Goal: Task Accomplishment & Management: Manage account settings

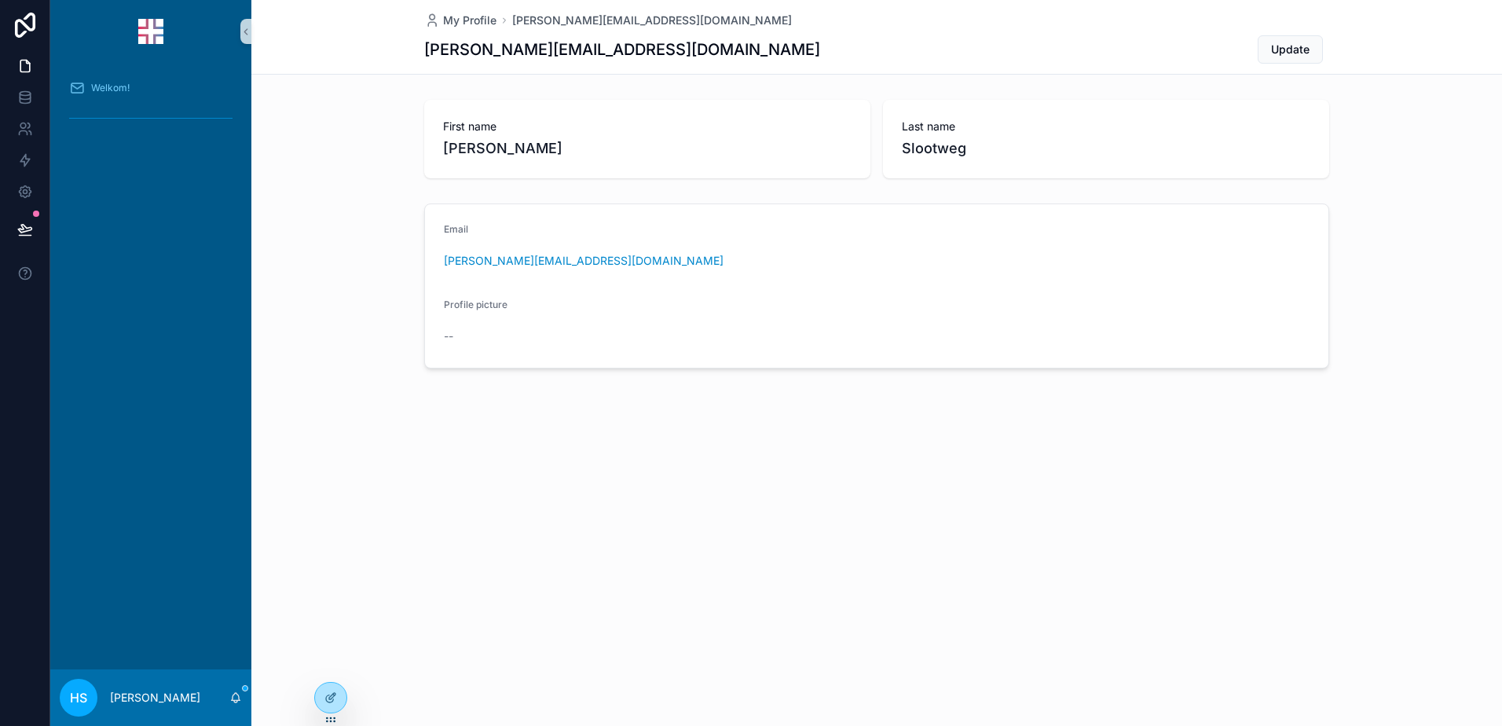
click at [364, 501] on div "My Profile [PERSON_NAME][EMAIL_ADDRESS][DOMAIN_NAME] [PERSON_NAME][EMAIL_ADDRES…" at bounding box center [876, 363] width 1251 height 726
click at [117, 78] on div "Welkom!" at bounding box center [150, 87] width 163 height 25
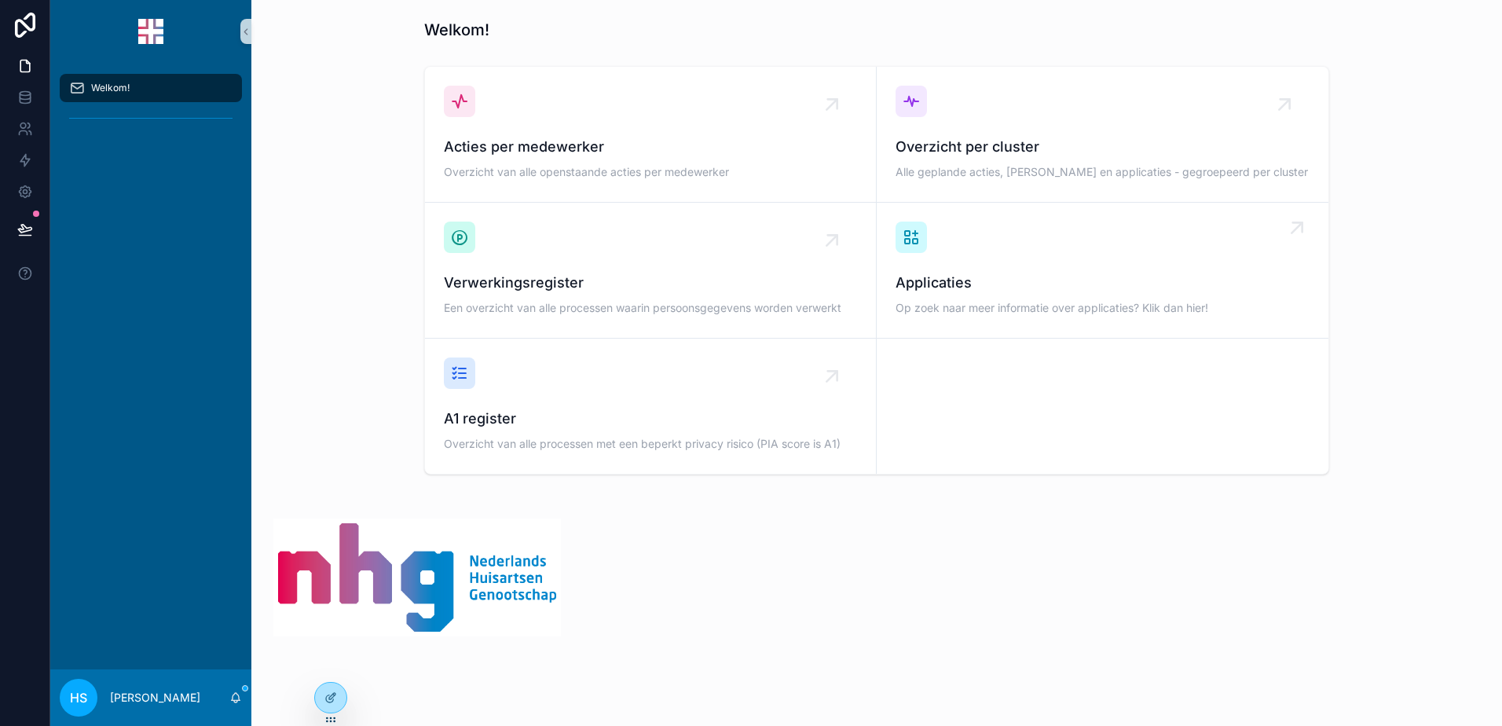
click at [915, 281] on span "Applicaties" at bounding box center [1103, 283] width 414 height 22
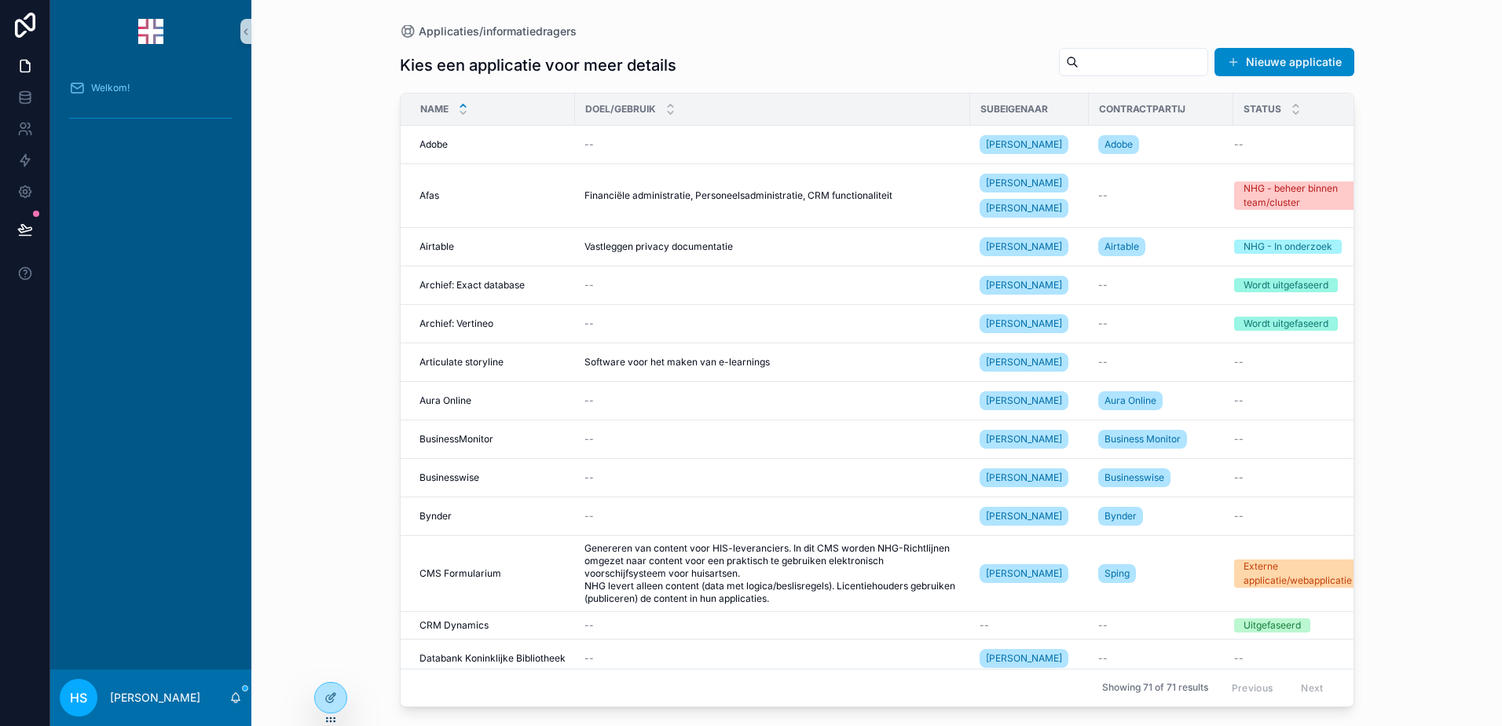
click at [1089, 68] on input "scrollable content" at bounding box center [1143, 62] width 129 height 22
type input "***"
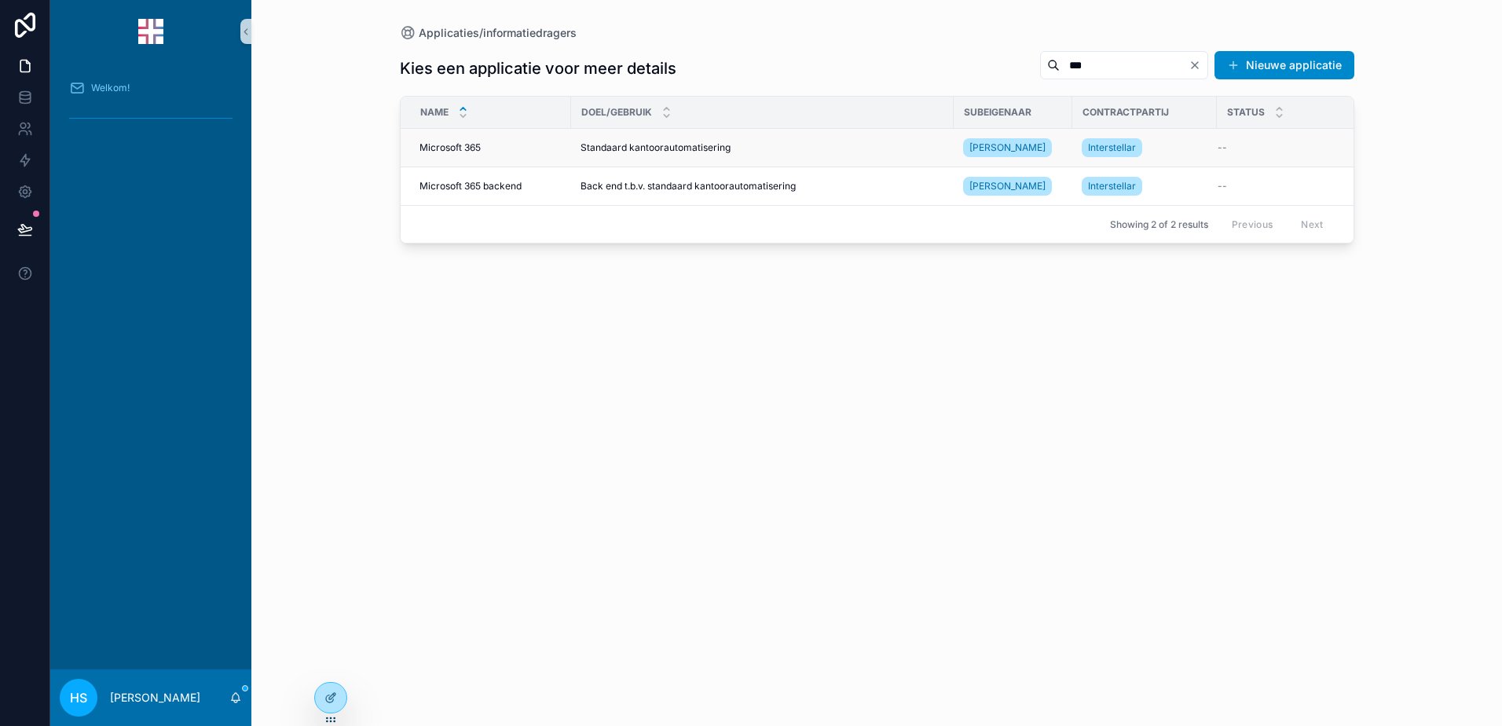
click at [440, 148] on span "Microsoft 365" at bounding box center [450, 147] width 61 height 13
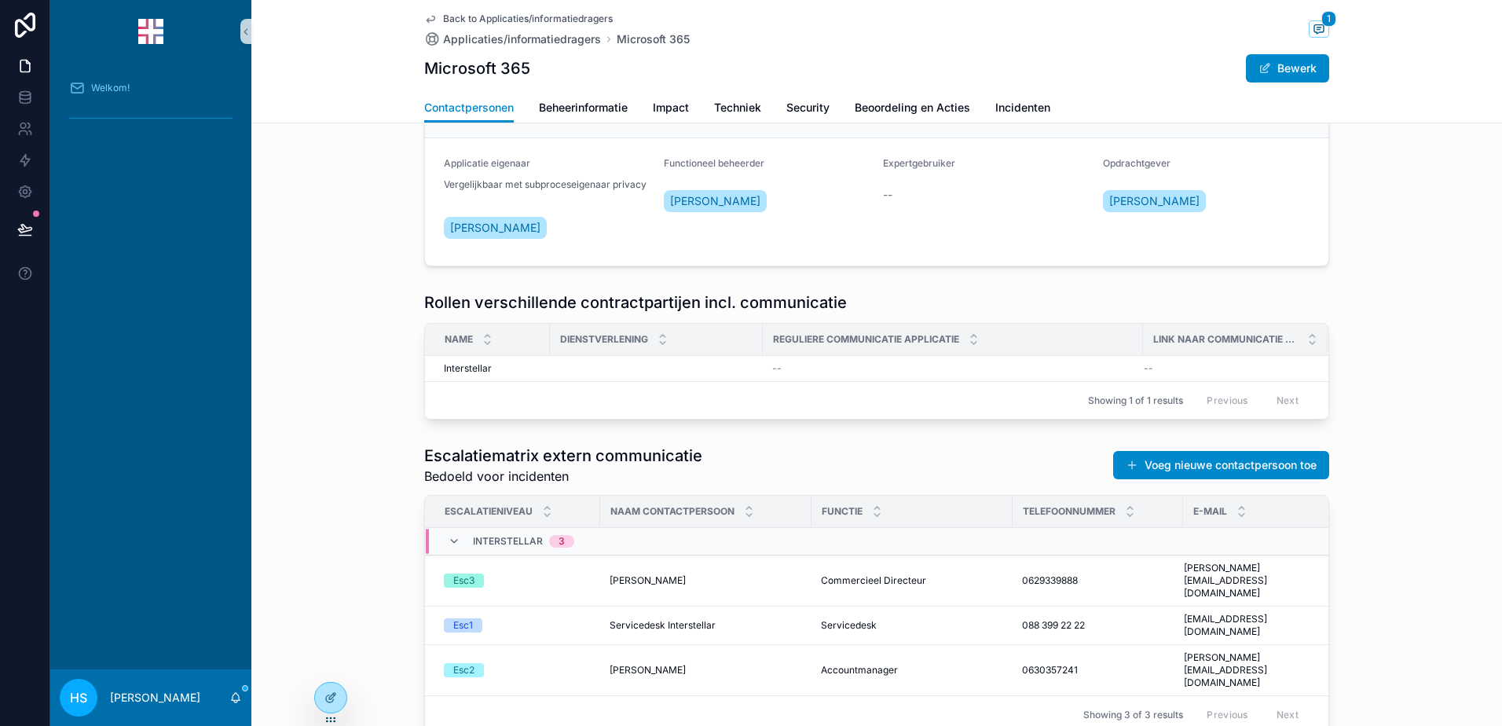
scroll to position [362, 0]
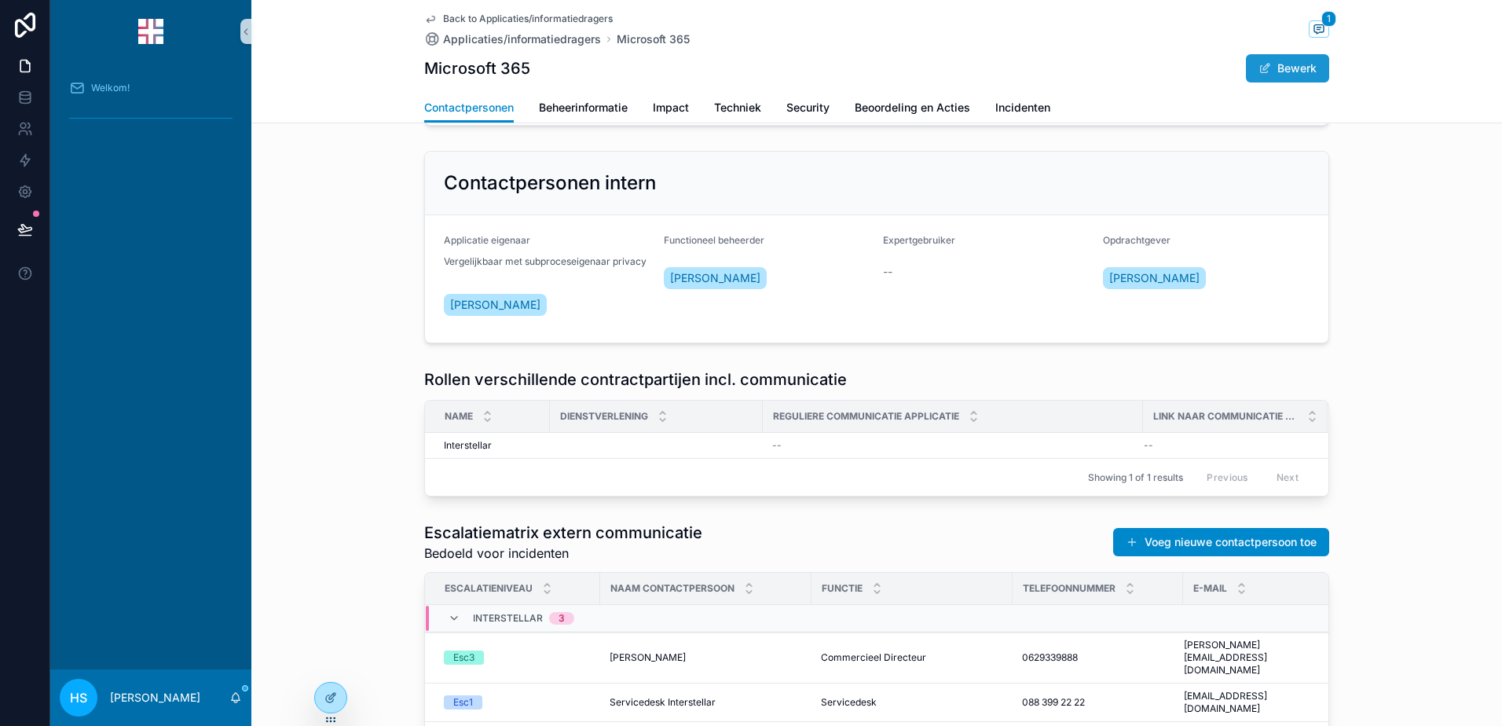
click at [1262, 64] on span "scrollable content" at bounding box center [1265, 68] width 13 height 13
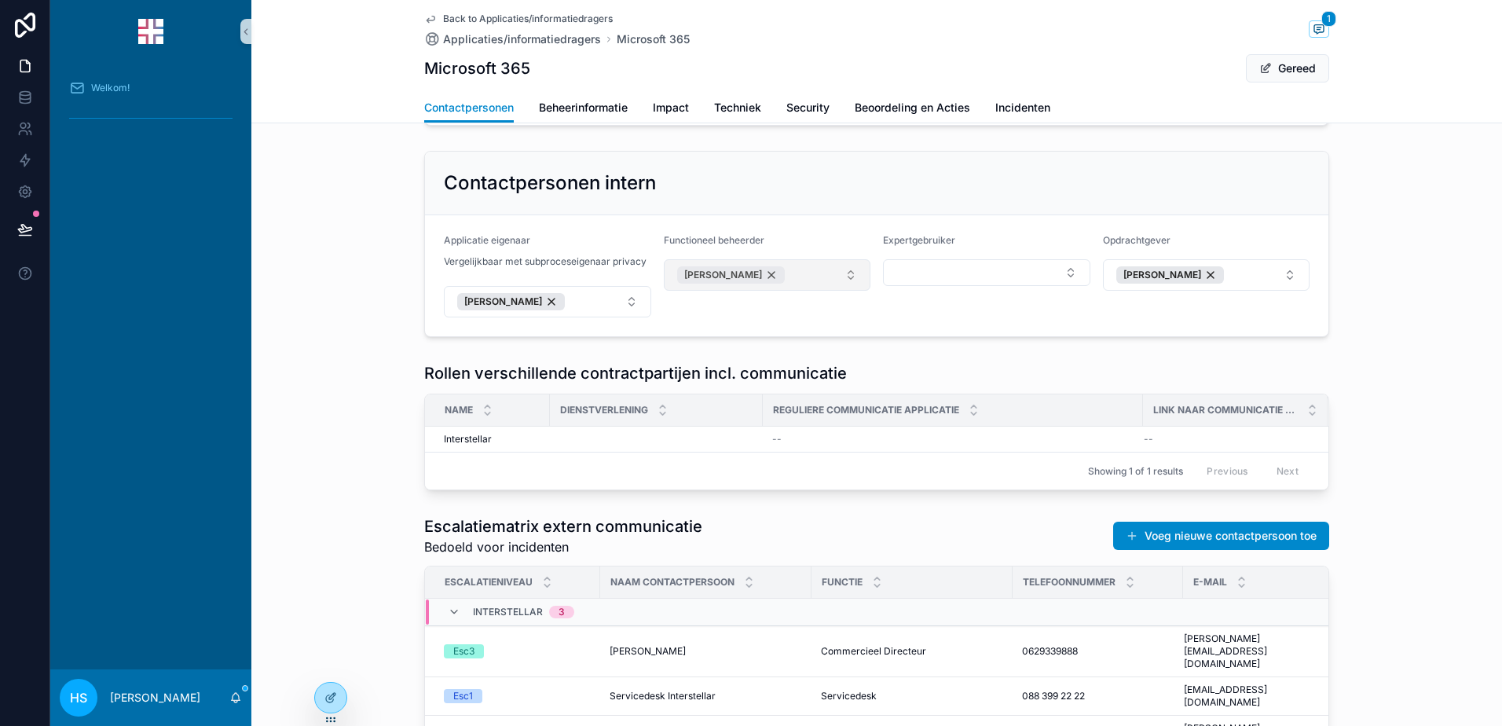
click at [765, 280] on div "[PERSON_NAME]" at bounding box center [731, 274] width 108 height 17
click at [727, 276] on button "Select Button" at bounding box center [767, 272] width 207 height 27
type input "*******"
click at [964, 299] on div "Expertgebruiker" at bounding box center [986, 275] width 207 height 83
click at [555, 302] on div "[PERSON_NAME]" at bounding box center [511, 301] width 108 height 17
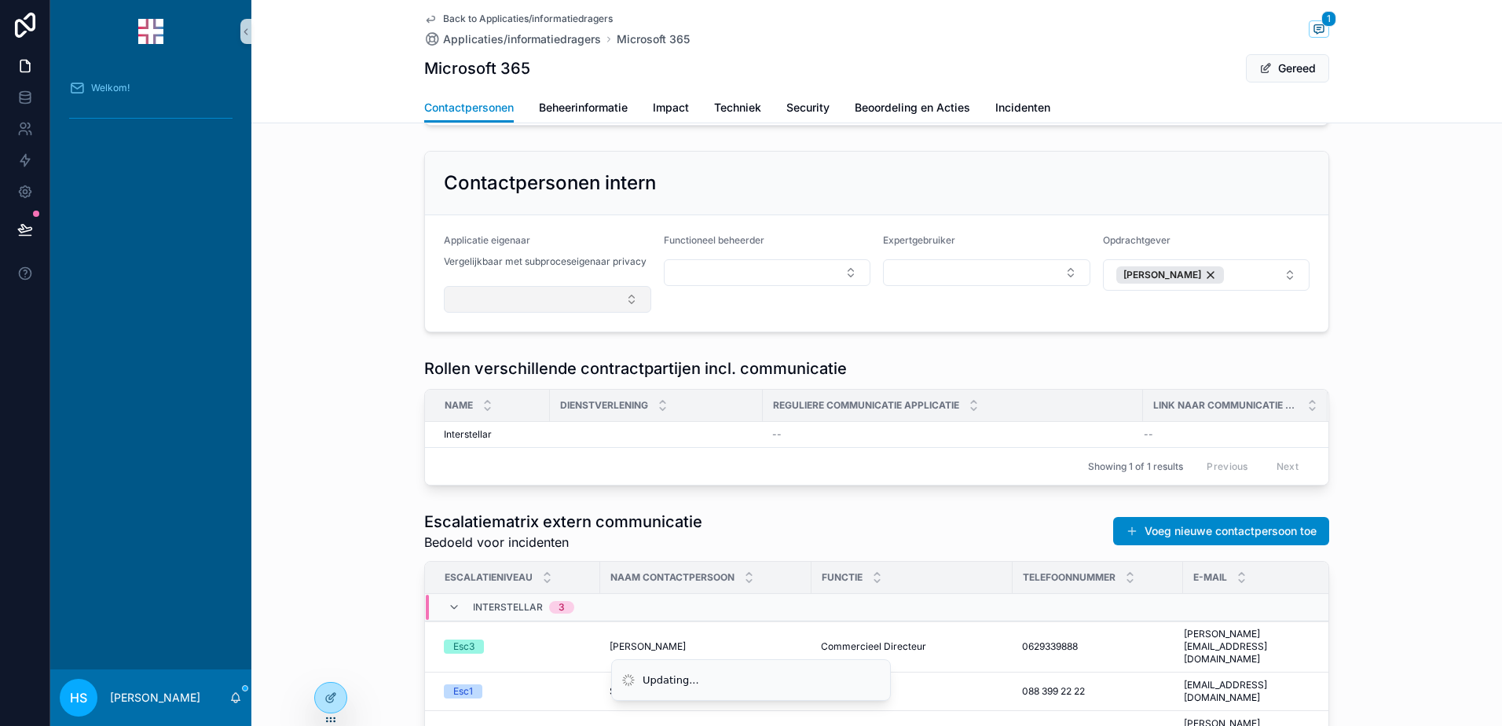
click at [480, 289] on button "Select Button" at bounding box center [547, 299] width 207 height 27
type input "*****"
click at [500, 365] on span "[PERSON_NAME]" at bounding box center [494, 362] width 90 height 16
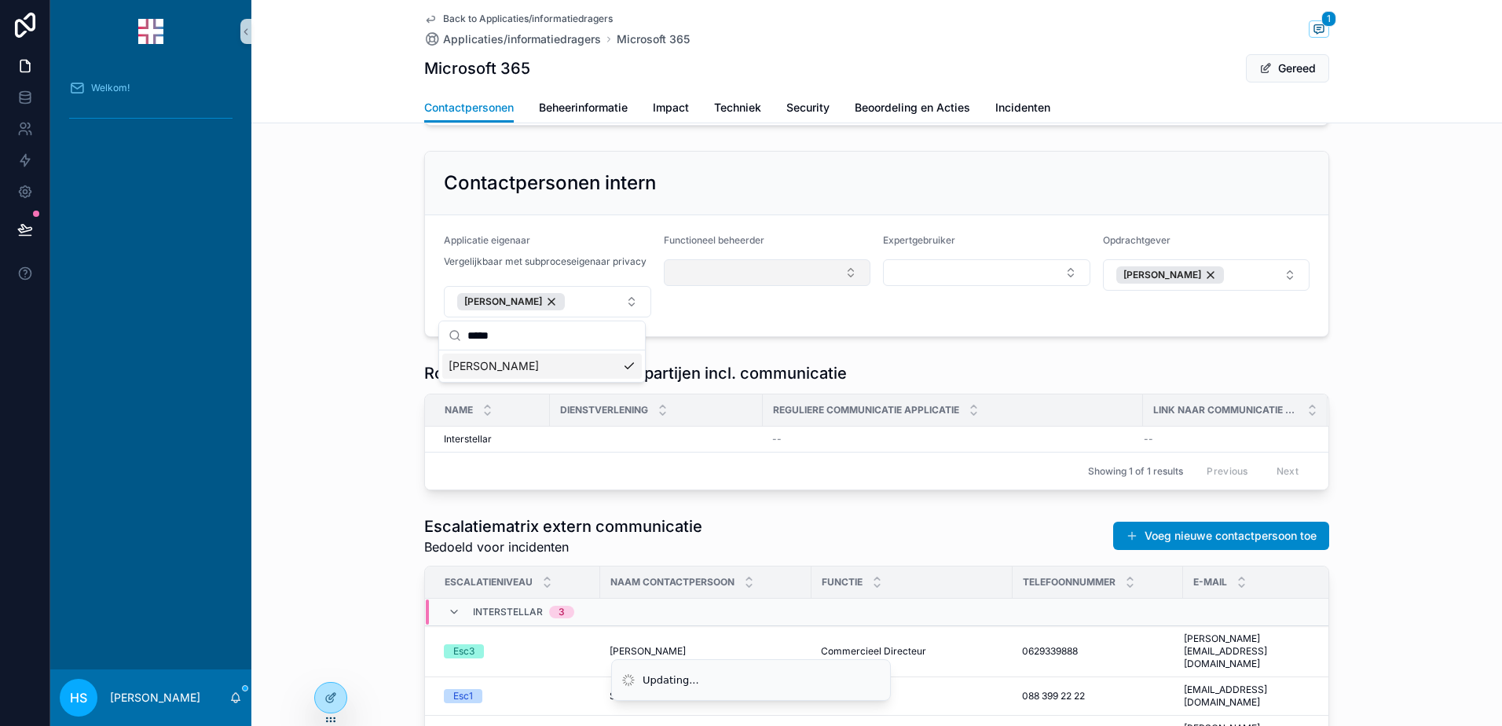
type input "**********"
click at [680, 269] on button "Select Button" at bounding box center [767, 272] width 207 height 27
click at [929, 323] on form "Applicatie eigenaar Vergelijkbaar met subproceseigenaar privacy [PERSON_NAME] F…" at bounding box center [877, 275] width 904 height 121
click at [565, 104] on span "Beheerinformatie" at bounding box center [583, 108] width 89 height 16
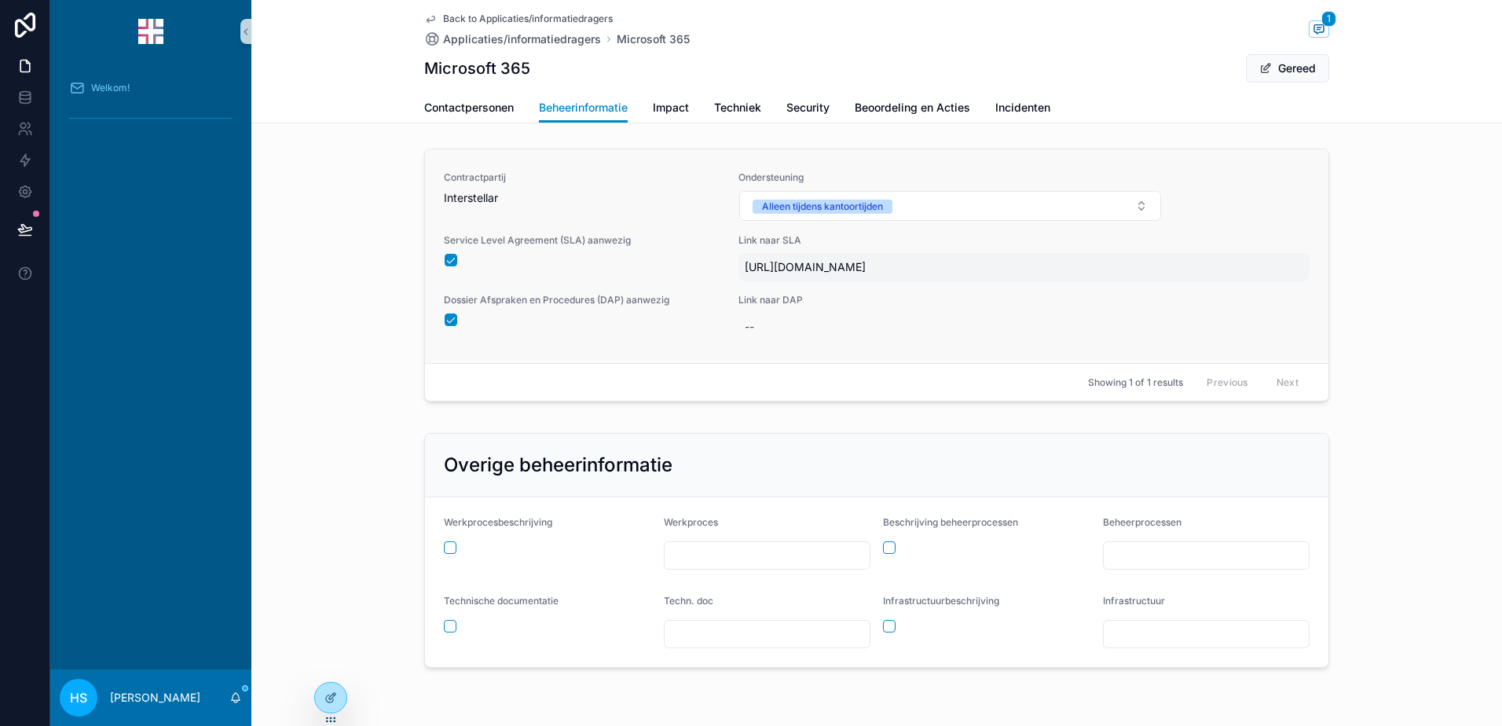
click at [796, 275] on span "[URL][DOMAIN_NAME]" at bounding box center [1024, 267] width 559 height 16
click at [999, 275] on span "[URL][DOMAIN_NAME]" at bounding box center [1024, 267] width 559 height 16
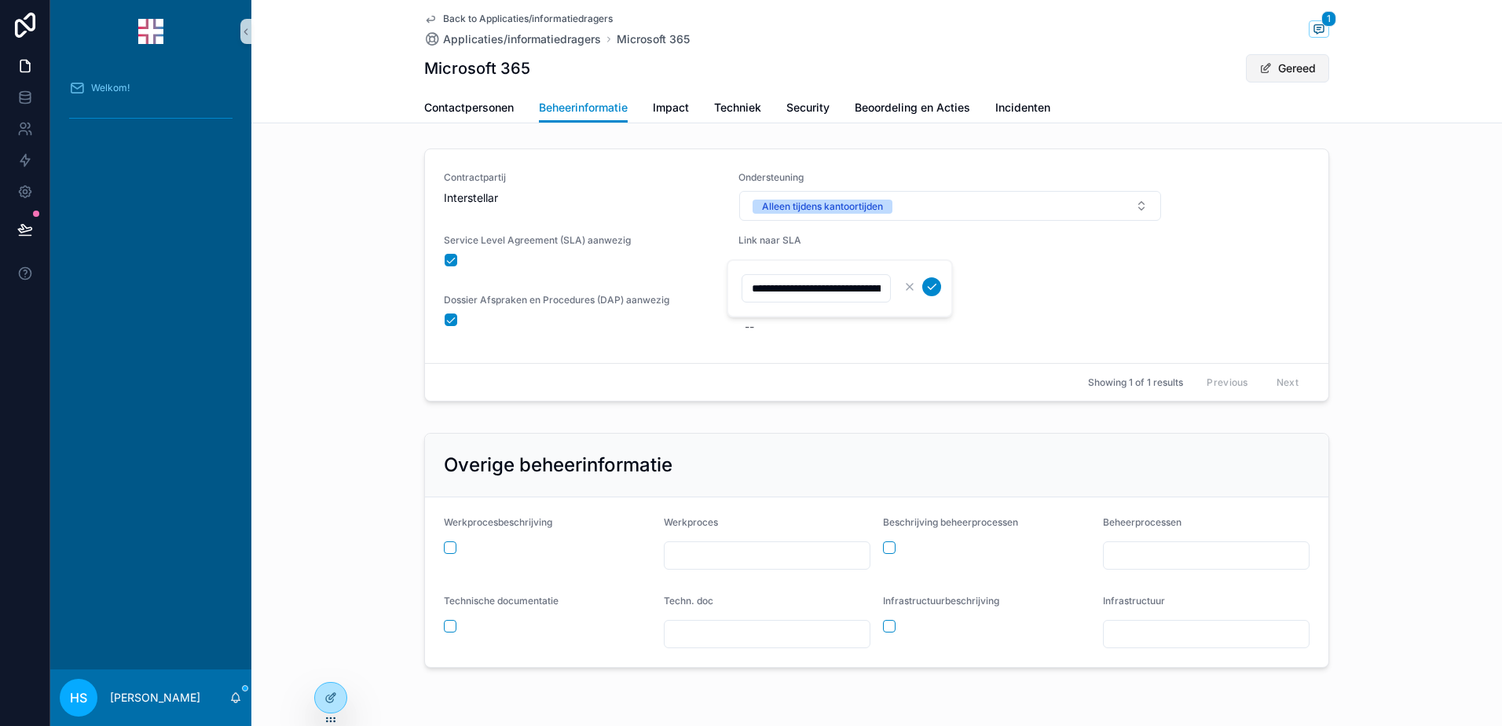
click at [1285, 76] on button "Gereed" at bounding box center [1287, 68] width 83 height 28
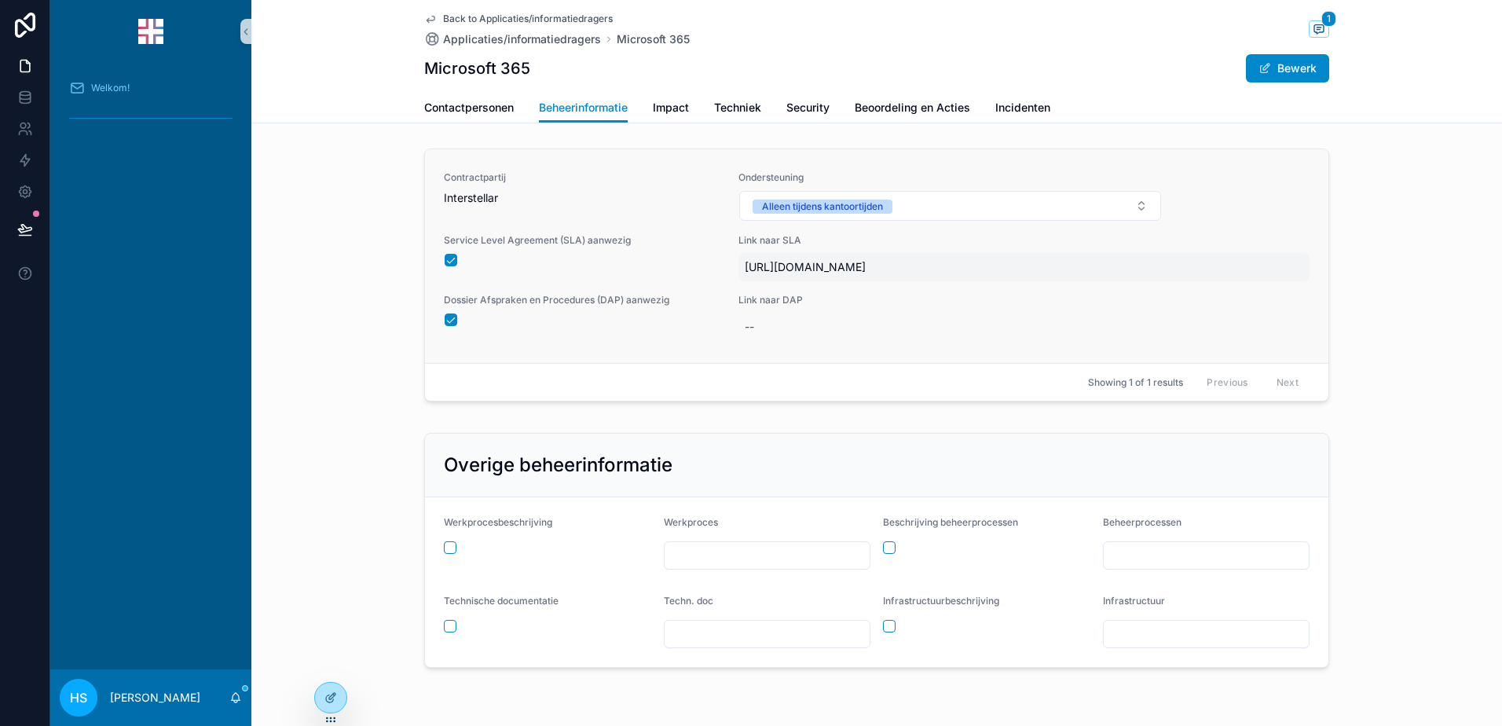
click at [762, 269] on span "[URL][DOMAIN_NAME]" at bounding box center [1024, 267] width 559 height 16
click at [1018, 300] on div "Contractpartij Interstellar Ondersteuning Alleen tijdens kantoortijden Service …" at bounding box center [877, 256] width 866 height 170
click at [823, 274] on span "[URL][DOMAIN_NAME]" at bounding box center [1024, 267] width 559 height 16
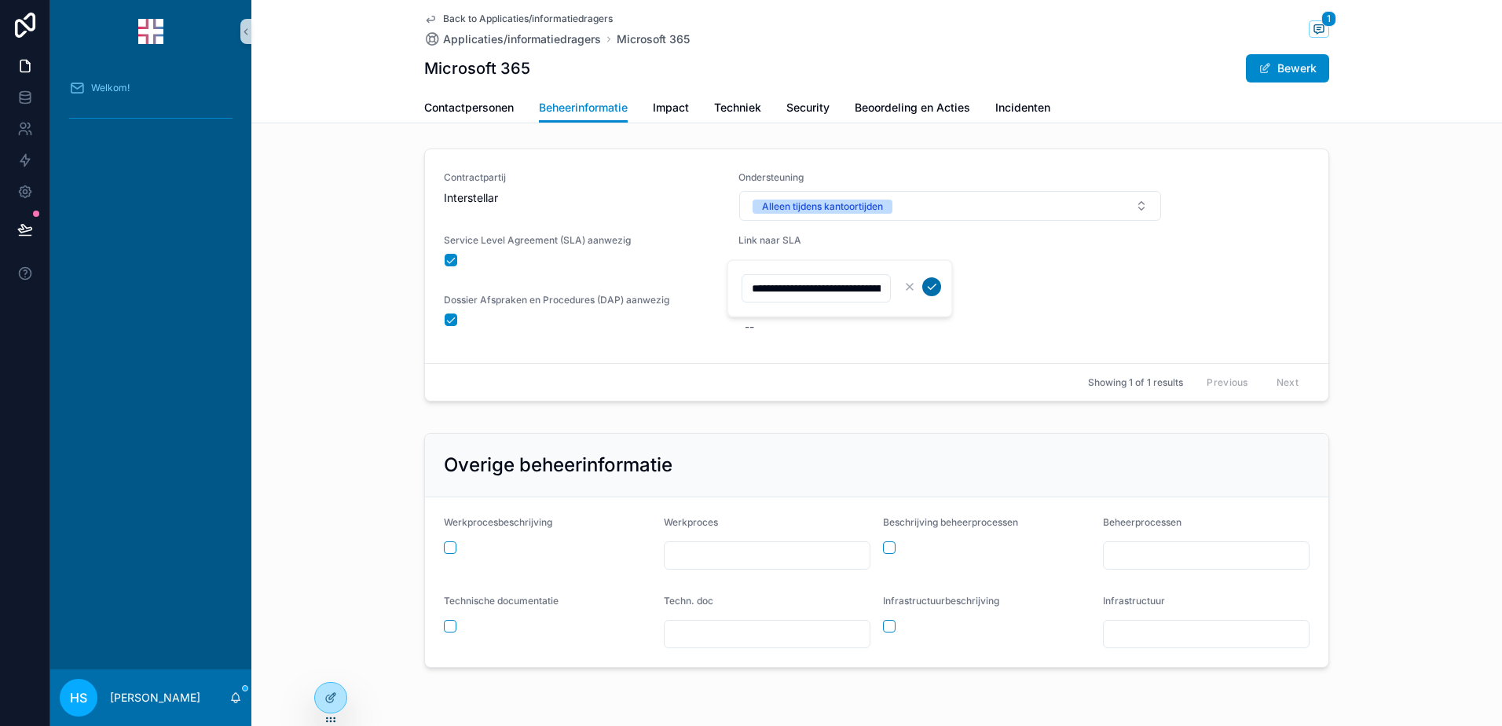
click at [929, 279] on button "scrollable content" at bounding box center [931, 286] width 19 height 19
click at [1273, 83] on div "Back to Applicaties/informatiedragers Applicaties/informatiedragers Microsoft 3…" at bounding box center [876, 46] width 905 height 93
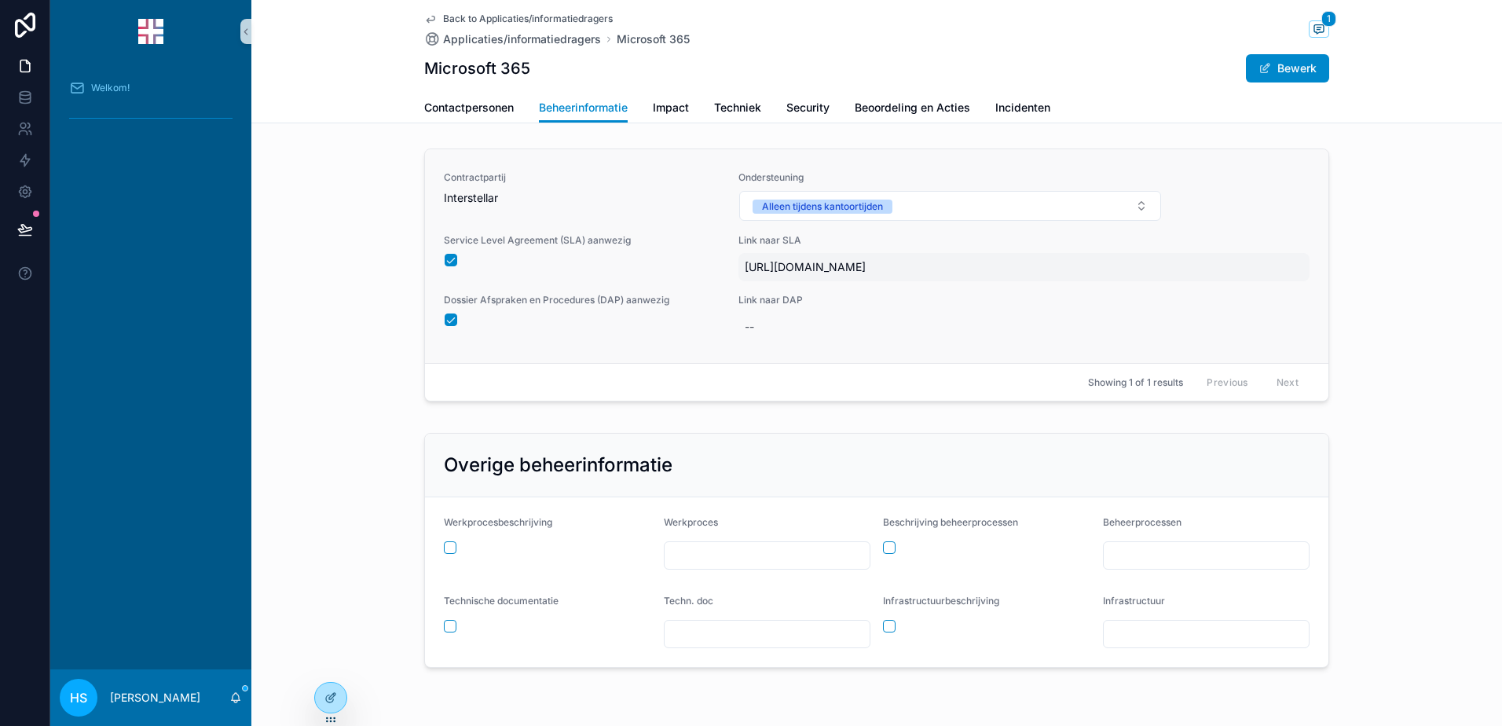
click at [796, 275] on span "[URL][DOMAIN_NAME]" at bounding box center [1024, 267] width 559 height 16
click at [1065, 275] on span "[URL][DOMAIN_NAME]" at bounding box center [1024, 267] width 559 height 16
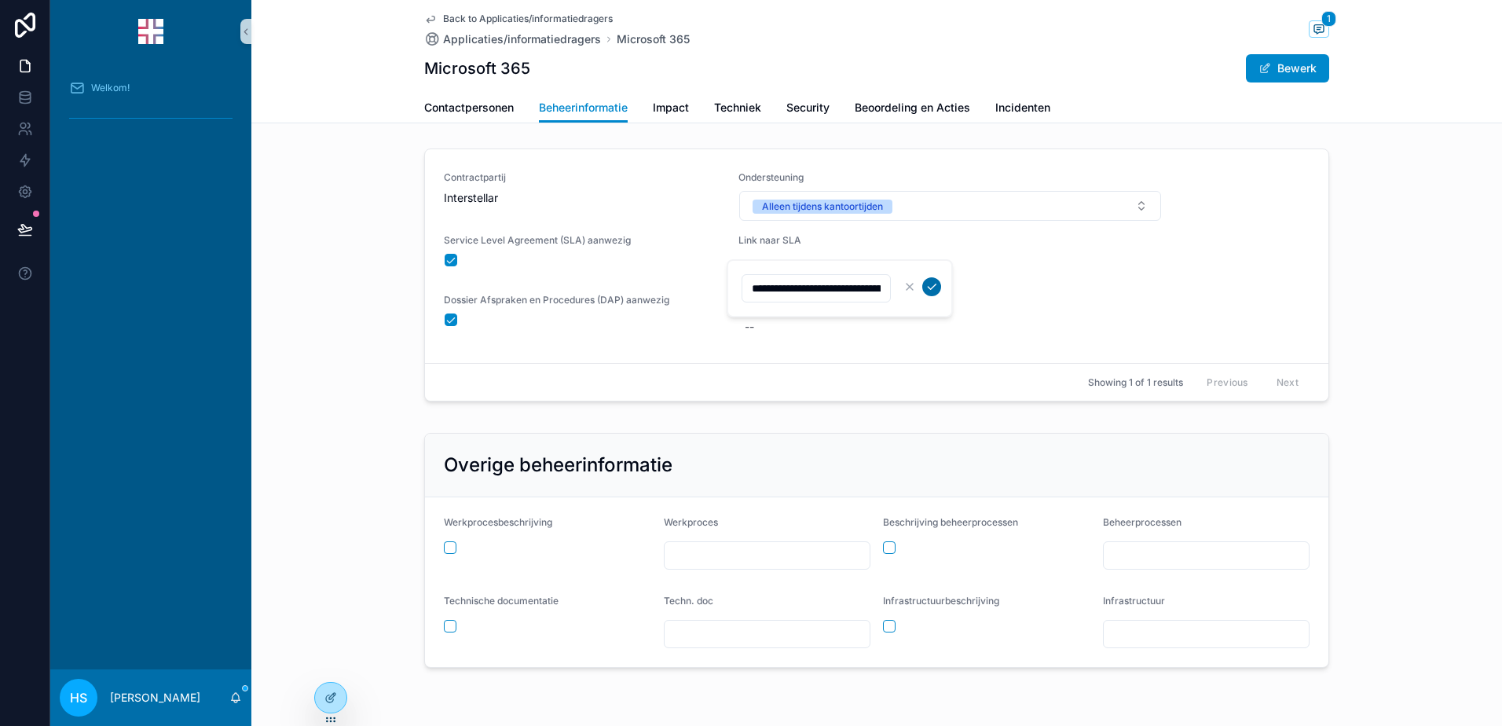
click at [934, 284] on icon "scrollable content" at bounding box center [931, 286] width 13 height 13
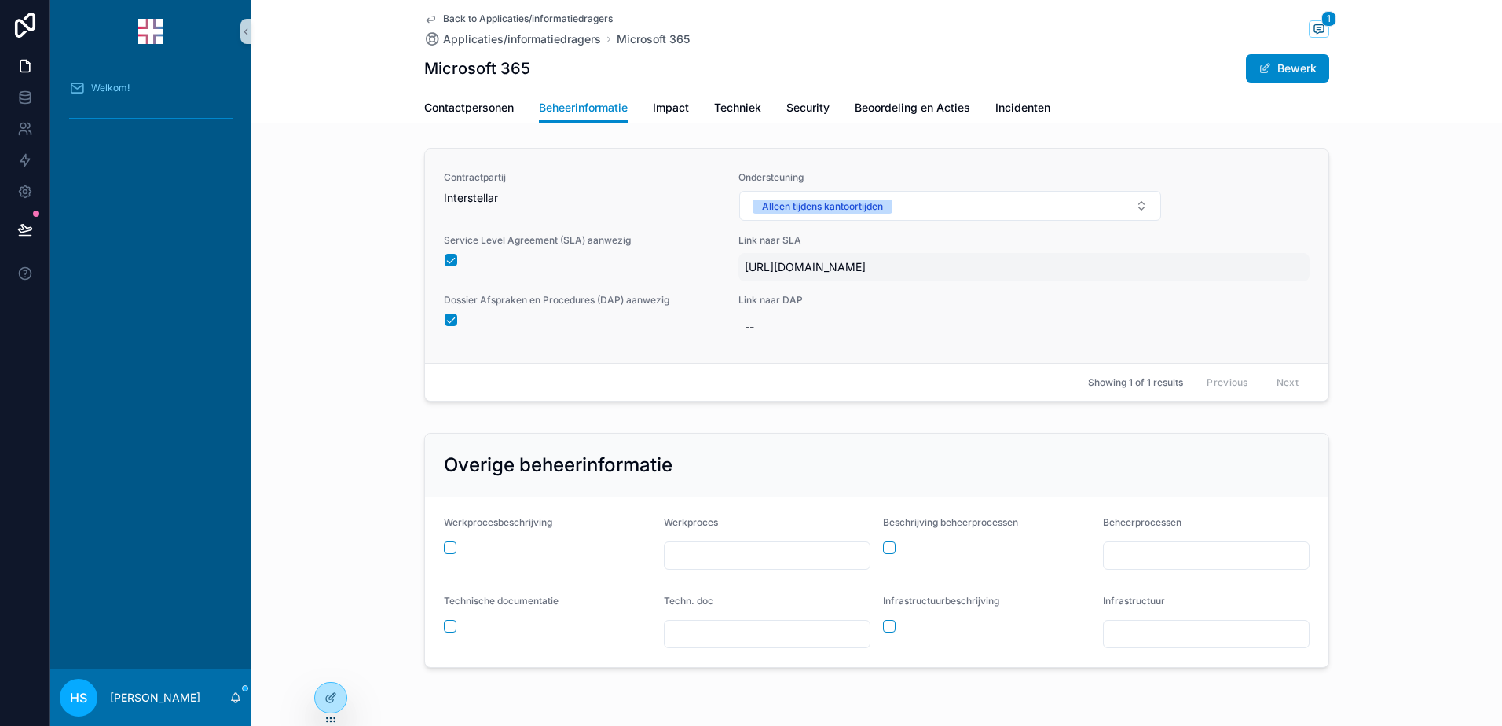
drag, startPoint x: 823, startPoint y: 282, endPoint x: 734, endPoint y: 268, distance: 89.9
click at [739, 268] on div "[URL][DOMAIN_NAME]" at bounding box center [1024, 267] width 571 height 28
